Goal: Task Accomplishment & Management: Manage account settings

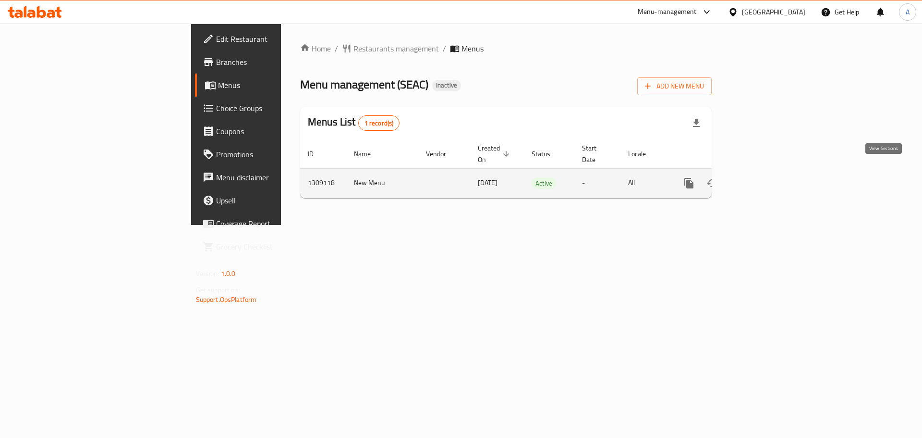
click at [770, 176] on link "enhanced table" at bounding box center [758, 182] width 23 height 23
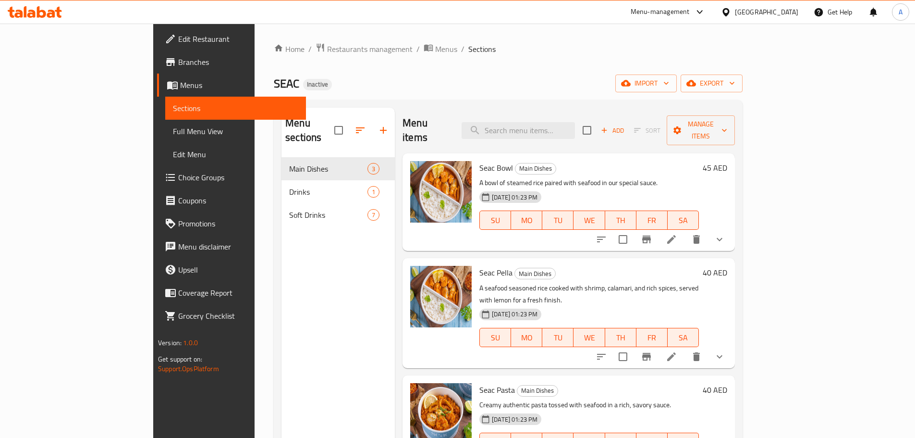
click at [173, 133] on span "Full Menu View" at bounding box center [235, 131] width 125 height 12
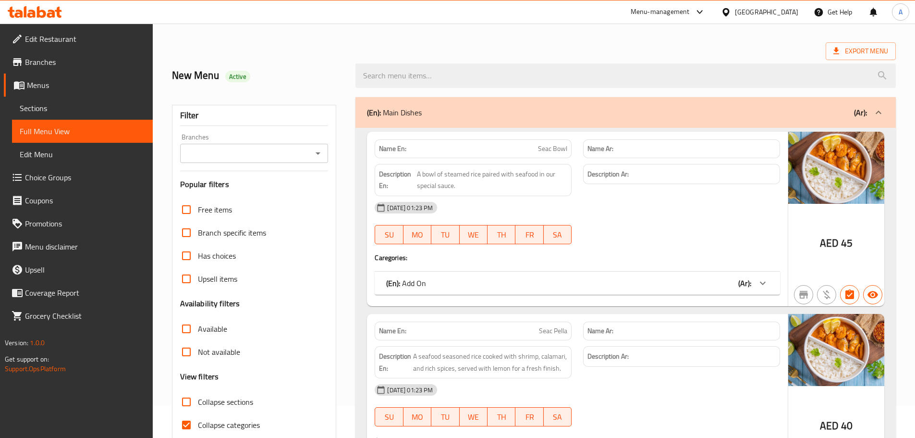
scroll to position [48, 0]
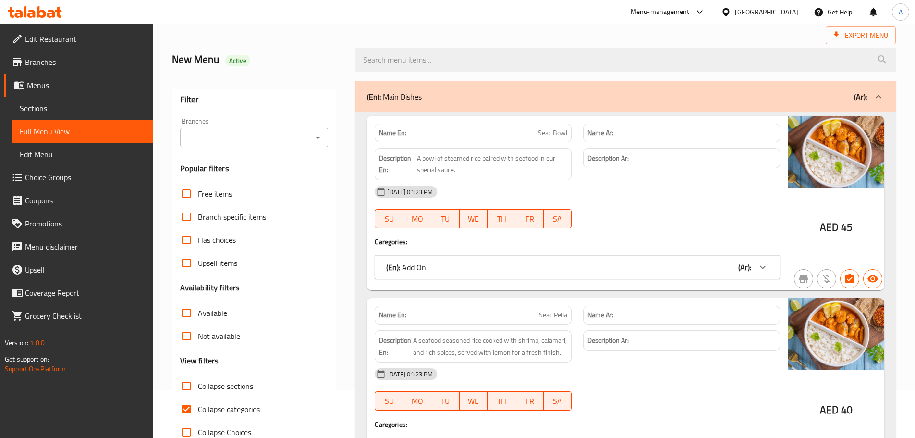
click at [487, 273] on div "(En): Add On (Ar):" at bounding box center [568, 267] width 365 height 12
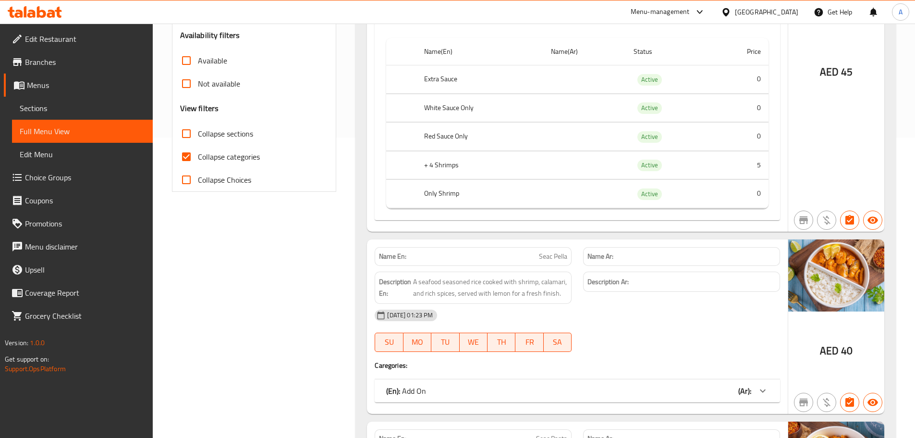
scroll to position [432, 0]
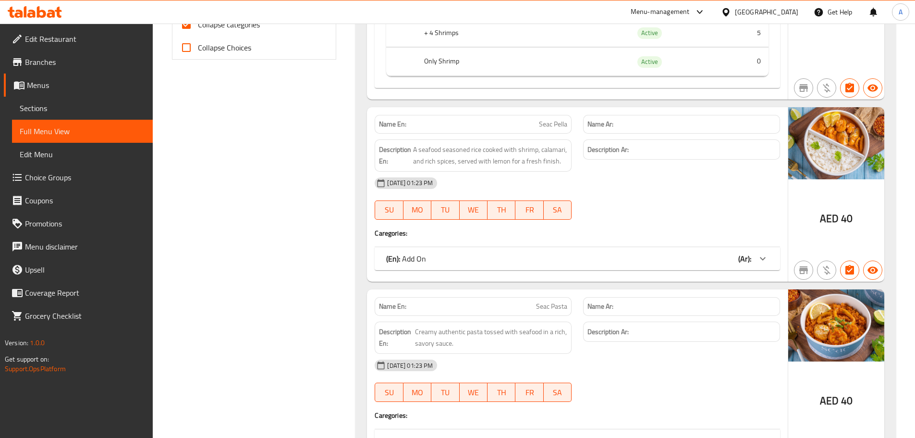
click at [65, 174] on span "Choice Groups" at bounding box center [85, 177] width 120 height 12
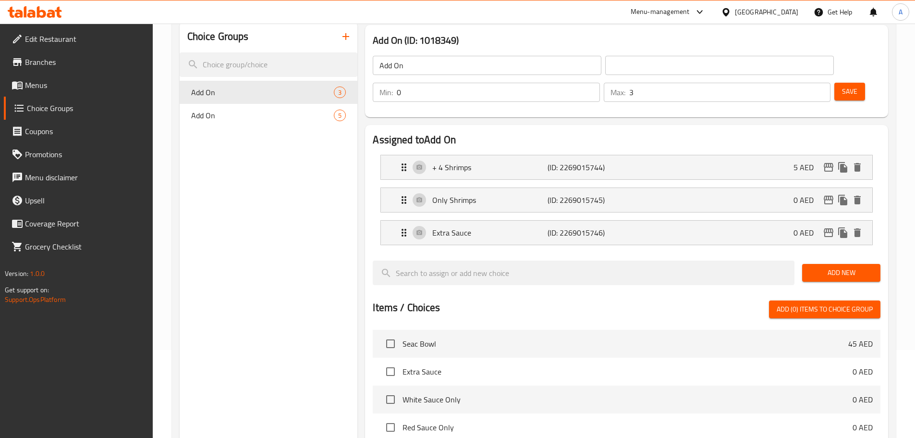
scroll to position [96, 0]
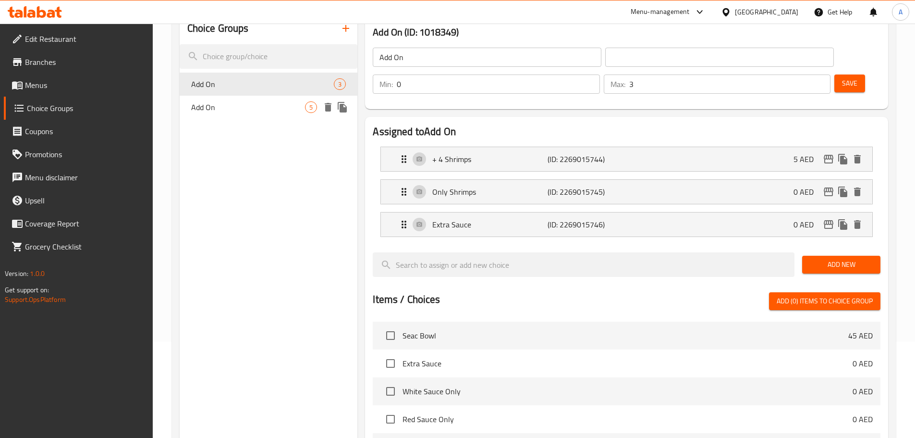
click at [251, 110] on span "Add On" at bounding box center [248, 107] width 114 height 12
type input "5"
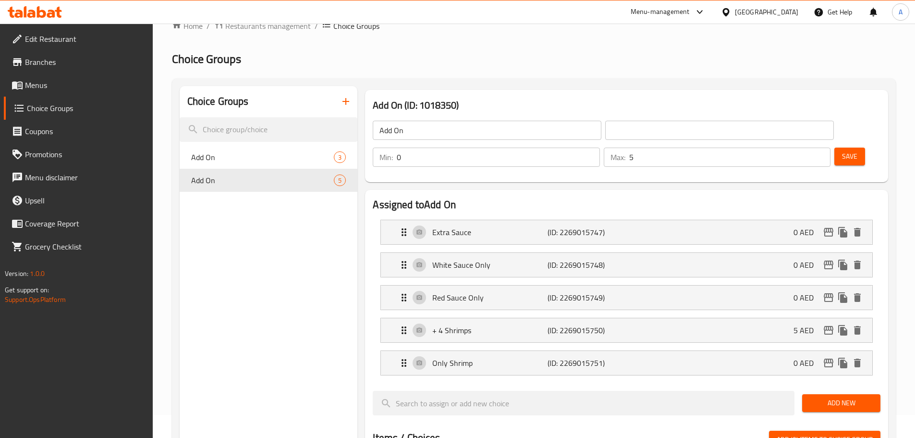
scroll to position [0, 0]
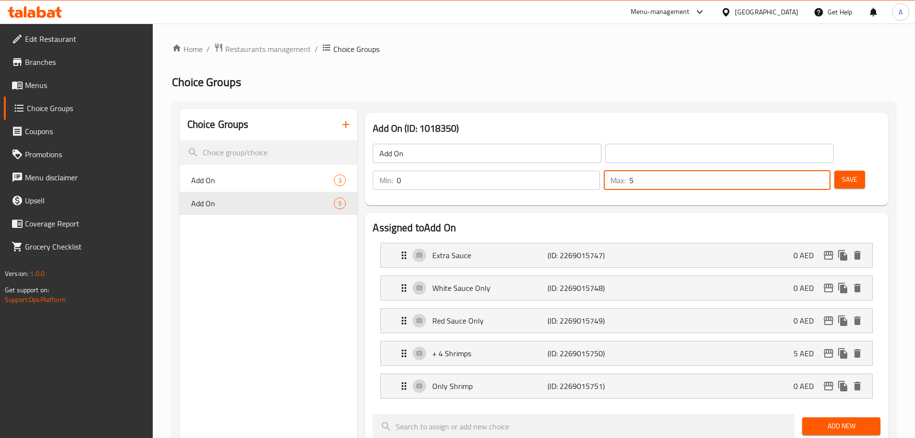
drag, startPoint x: 794, startPoint y: 155, endPoint x: 789, endPoint y: 155, distance: 5.8
click at [789, 171] on div "Max: 5 ​" at bounding box center [717, 180] width 227 height 19
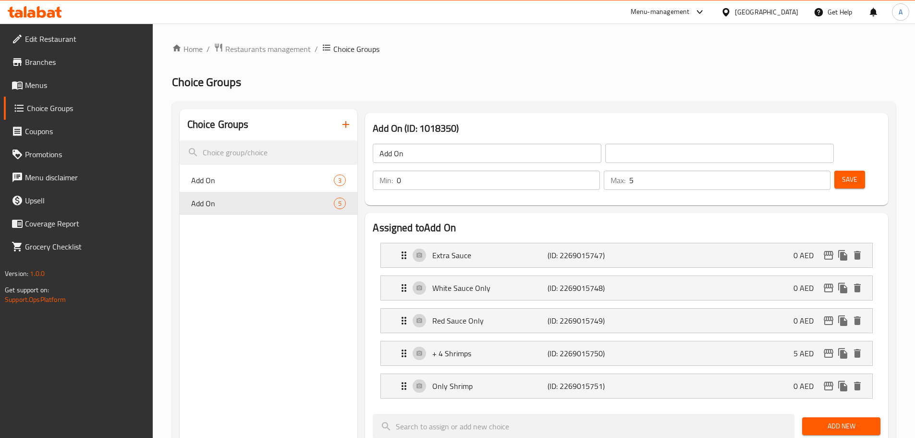
click at [763, 167] on div "Min: 0 ​ Max: 5 ​" at bounding box center [601, 180] width 465 height 27
click at [47, 87] on span "Menus" at bounding box center [85, 85] width 120 height 12
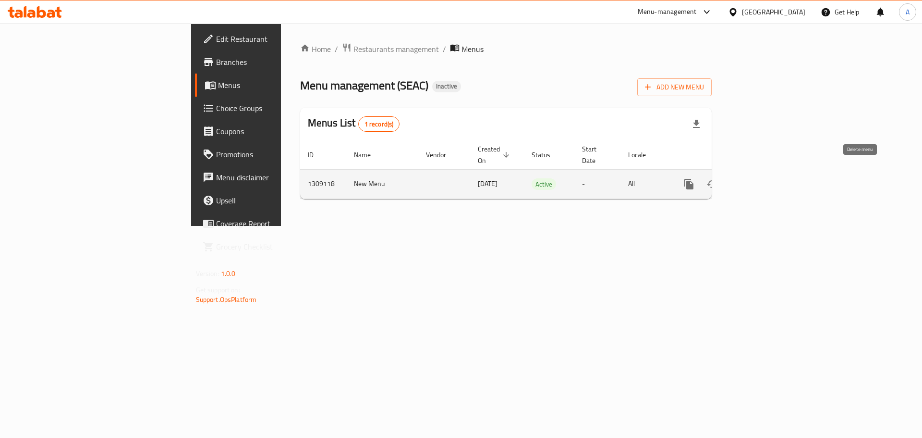
click at [764, 178] on icon "enhanced table" at bounding box center [759, 184] width 12 height 12
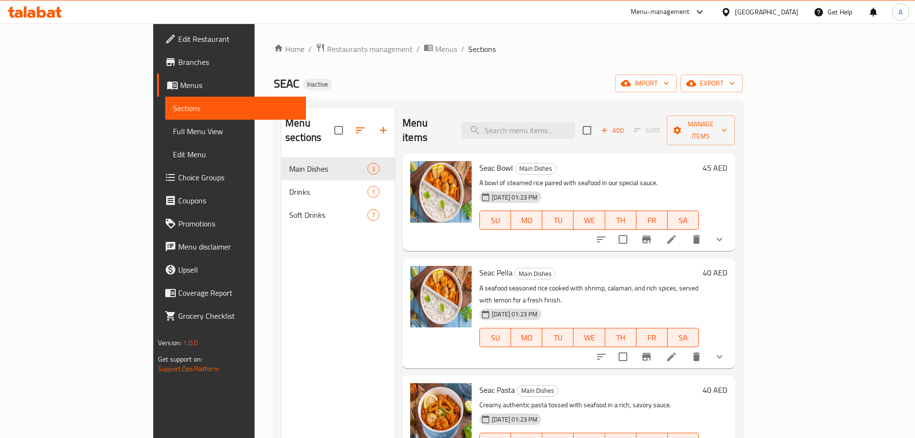
click at [173, 130] on span "Full Menu View" at bounding box center [235, 131] width 125 height 12
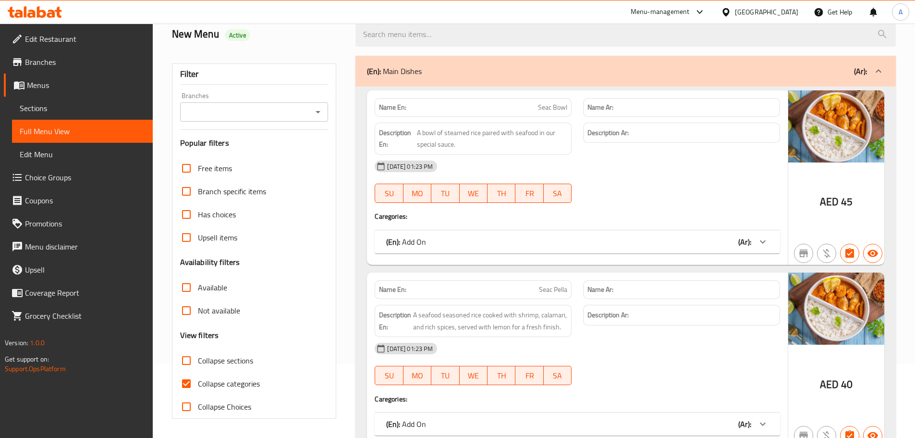
scroll to position [192, 0]
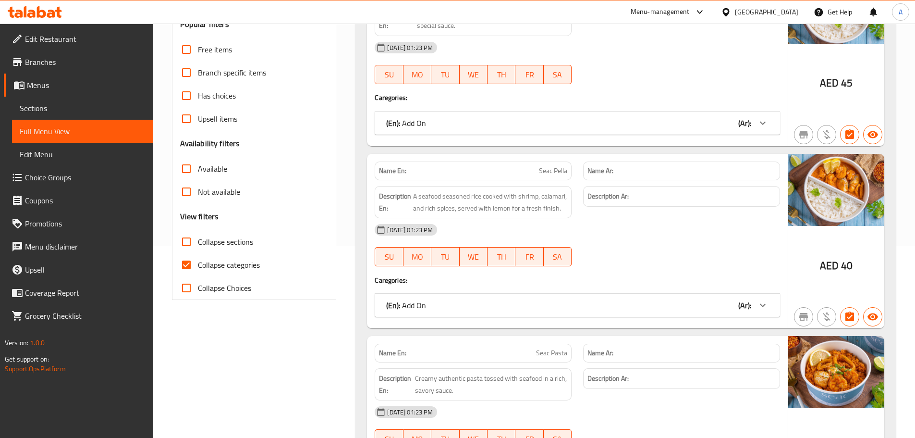
click at [232, 259] on span "Collapse categories" at bounding box center [229, 265] width 62 height 12
click at [198, 257] on input "Collapse categories" at bounding box center [186, 264] width 23 height 23
checkbox input "false"
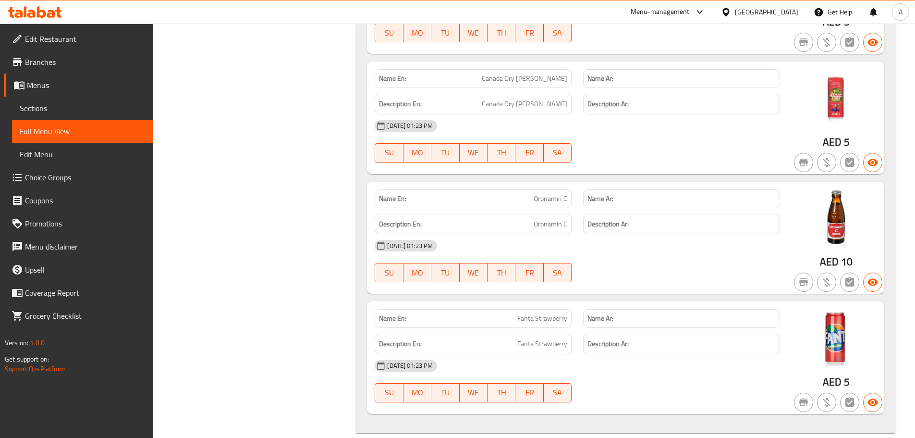
scroll to position [1961, 0]
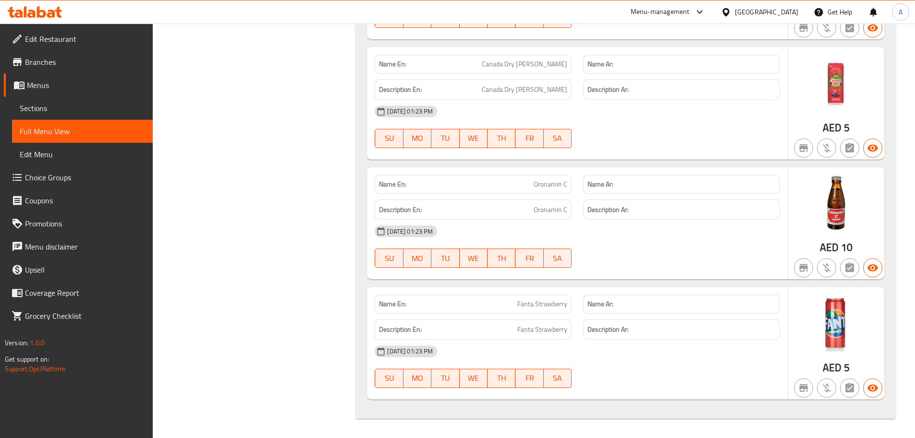
click at [864, 332] on img at bounding box center [836, 323] width 96 height 72
click at [837, 219] on img at bounding box center [836, 203] width 96 height 72
click at [833, 104] on img at bounding box center [836, 83] width 96 height 72
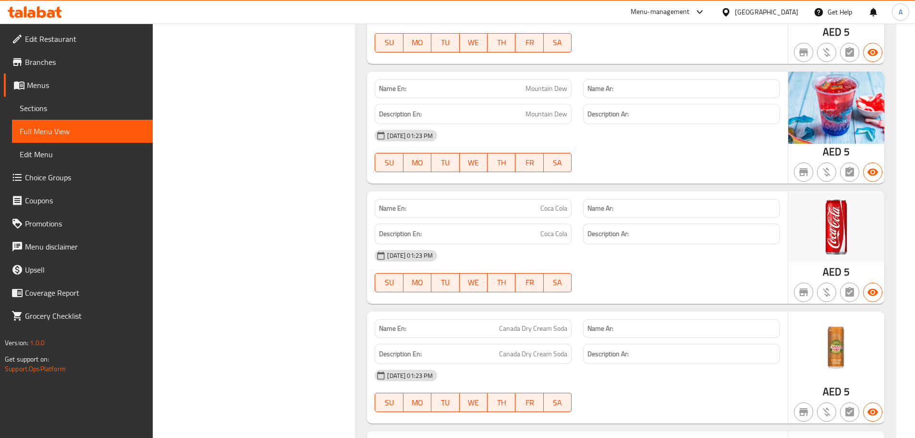
scroll to position [1577, 0]
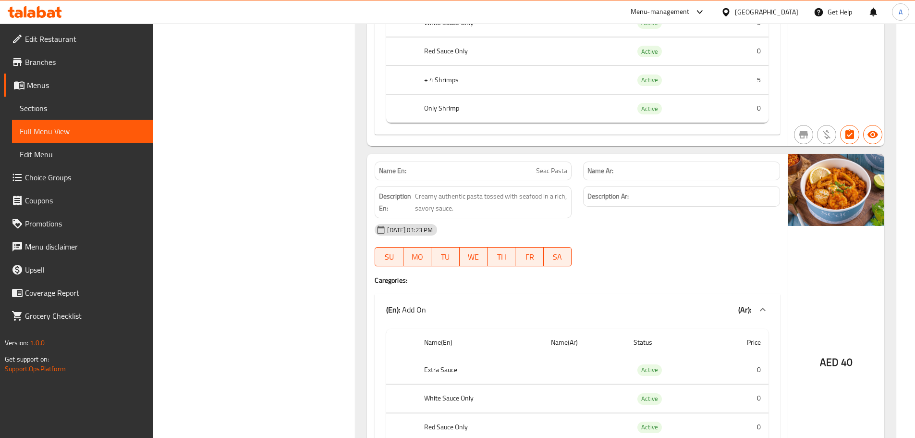
click at [822, 197] on img at bounding box center [836, 190] width 96 height 72
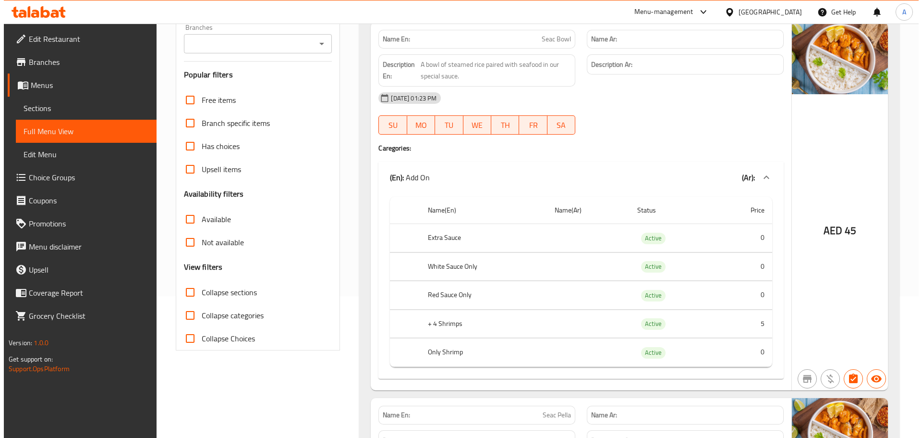
scroll to position [0, 0]
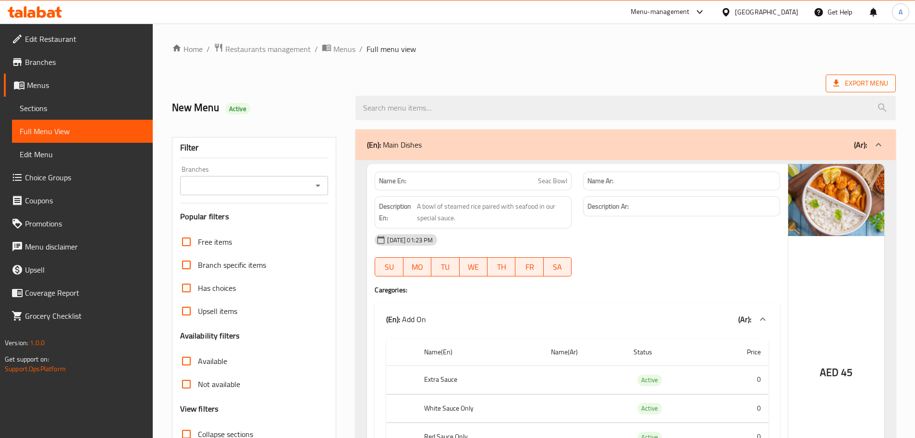
click at [841, 83] on span "Export Menu" at bounding box center [860, 83] width 55 height 12
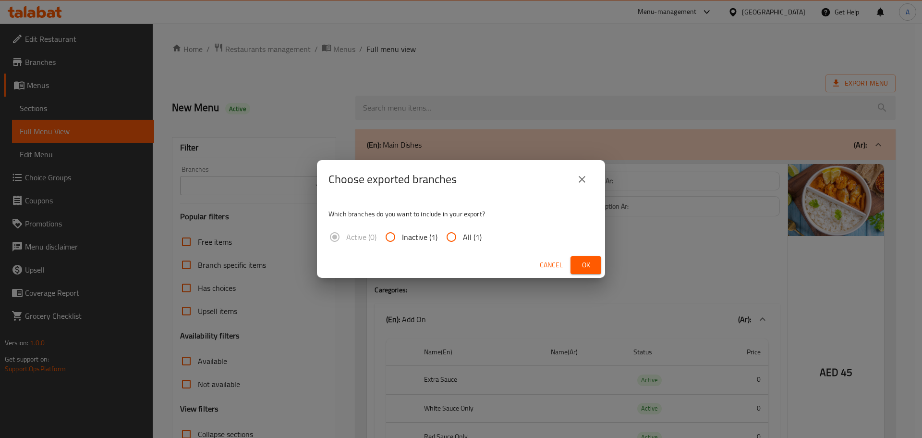
click at [460, 231] on input "All (1)" at bounding box center [451, 236] width 23 height 23
radio input "true"
click at [593, 265] on span "Ok" at bounding box center [585, 265] width 15 height 12
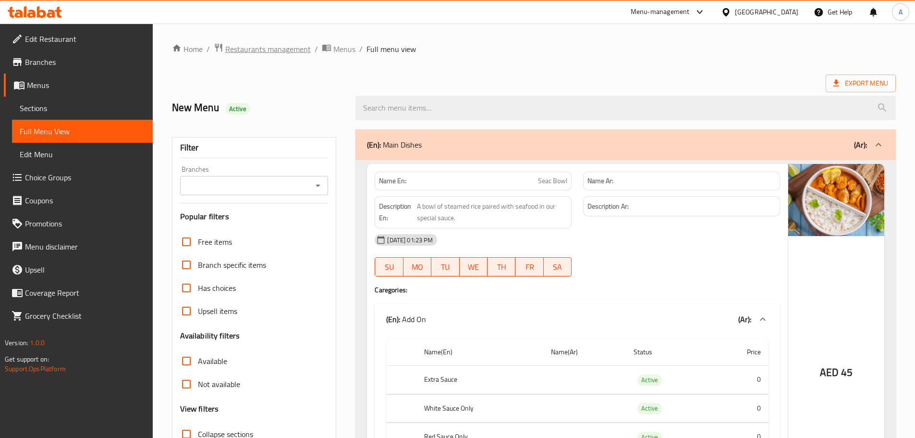
click at [283, 43] on span "Restaurants management" at bounding box center [267, 49] width 85 height 12
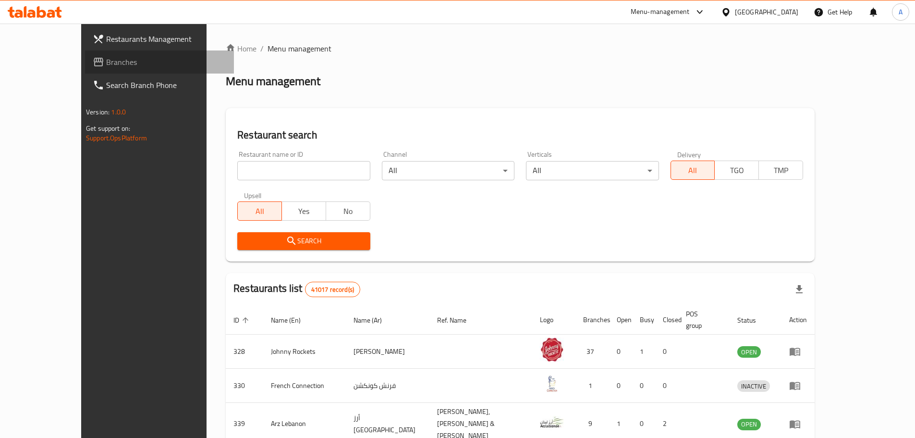
click at [106, 61] on span "Branches" at bounding box center [166, 62] width 120 height 12
